Goal: Transaction & Acquisition: Purchase product/service

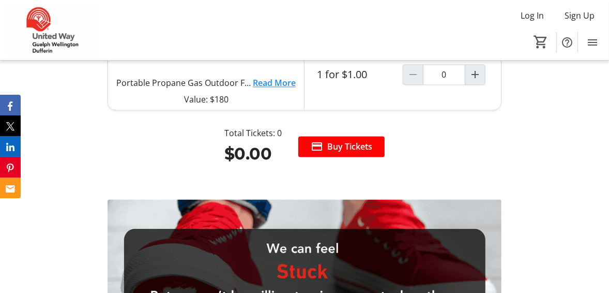
scroll to position [1241, 0]
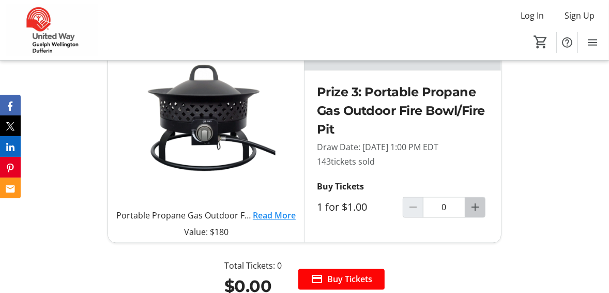
click at [476, 214] on mat-icon "Increment by one" at bounding box center [475, 207] width 12 height 12
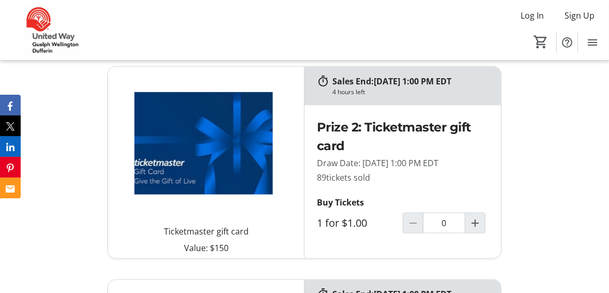
scroll to position [993, 0]
type input "3"
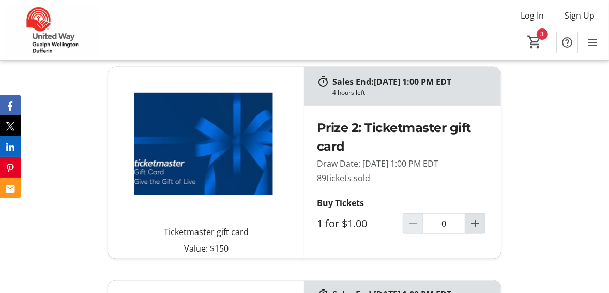
click at [472, 230] on mat-icon "Increment by one" at bounding box center [475, 223] width 12 height 12
type input "3"
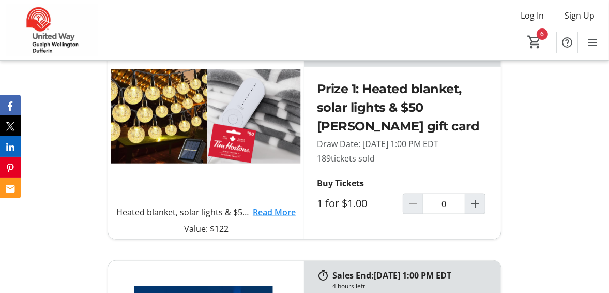
scroll to position [786, 0]
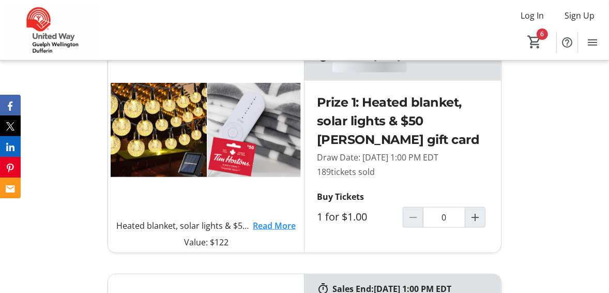
click at [478, 223] on mat-icon "Increment by one" at bounding box center [475, 217] width 12 height 12
type input "4"
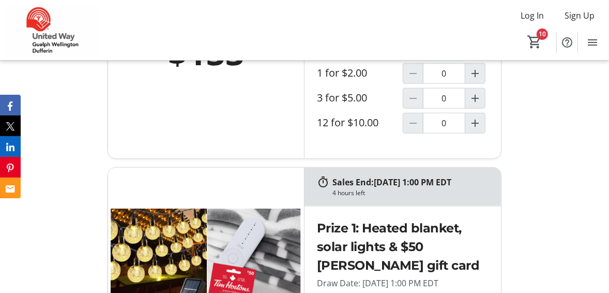
scroll to position [662, 0]
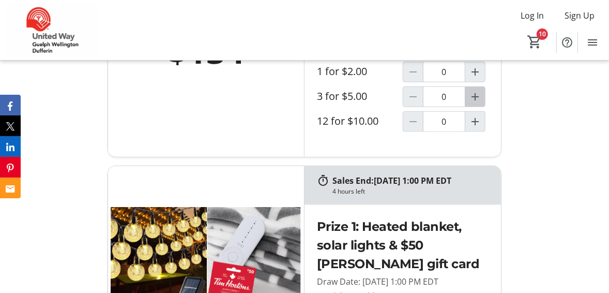
click at [476, 103] on mat-icon "Increment by one" at bounding box center [475, 96] width 12 height 12
type input "1"
click at [535, 37] on mat-icon "11" at bounding box center [535, 42] width 16 height 16
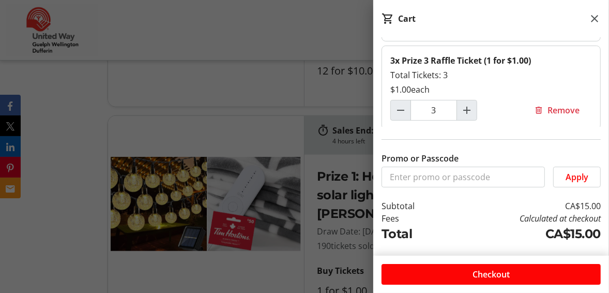
scroll to position [745, 0]
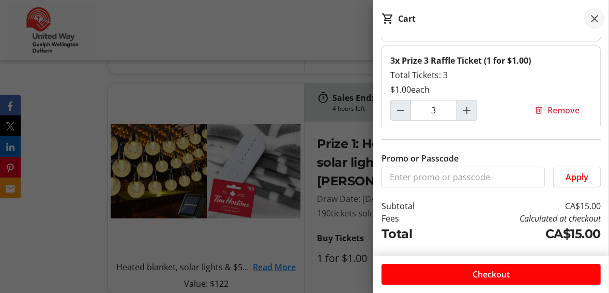
click at [593, 17] on mat-icon at bounding box center [594, 18] width 12 height 12
